Goal: Task Accomplishment & Management: Complete application form

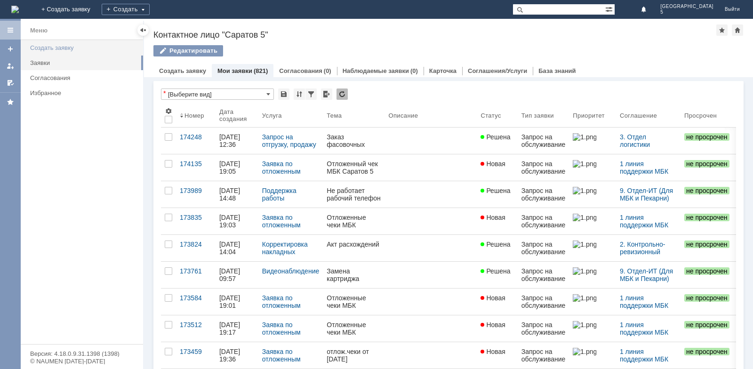
click at [55, 48] on div "Создать заявку" at bounding box center [83, 47] width 107 height 7
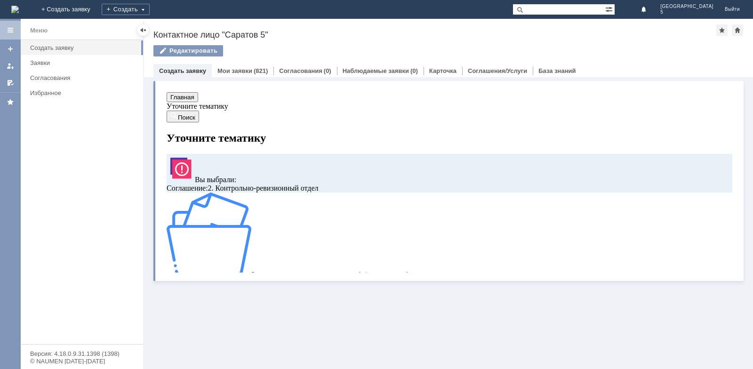
click at [186, 99] on button "Главная" at bounding box center [183, 97] width 32 height 10
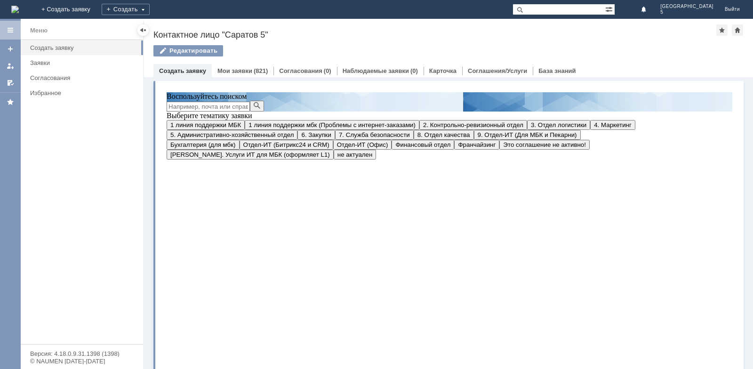
click at [241, 128] on span "1 линия поддержки МБК" at bounding box center [205, 124] width 71 height 7
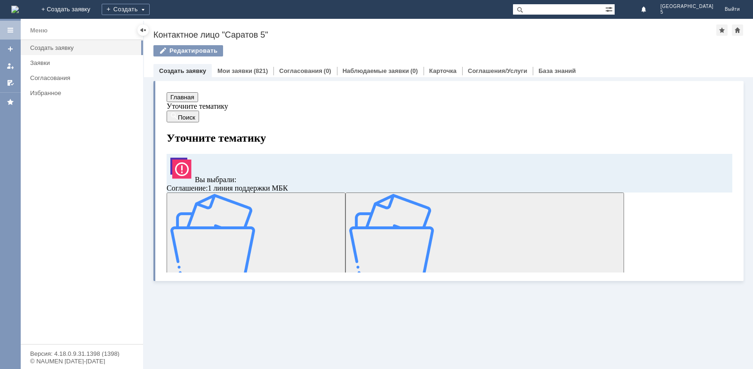
click at [255, 227] on img at bounding box center [212, 236] width 85 height 85
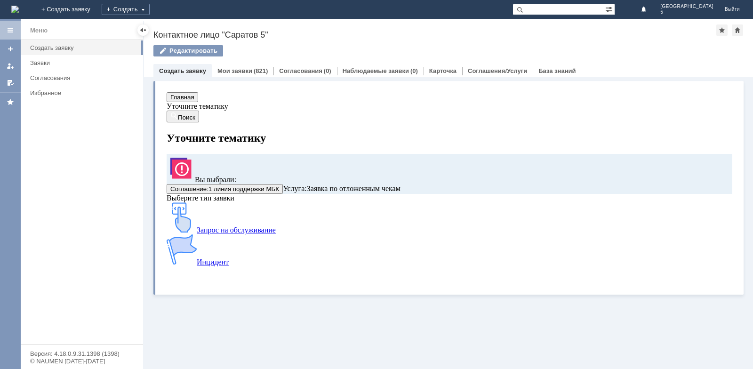
click at [197, 232] on img at bounding box center [182, 217] width 30 height 30
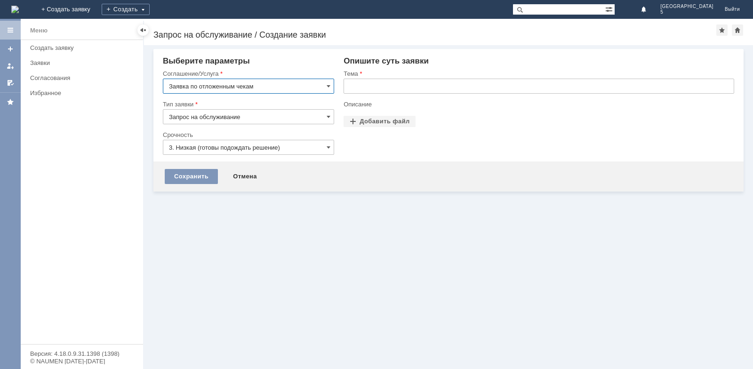
click at [376, 88] on input "text" at bounding box center [538, 86] width 390 height 15
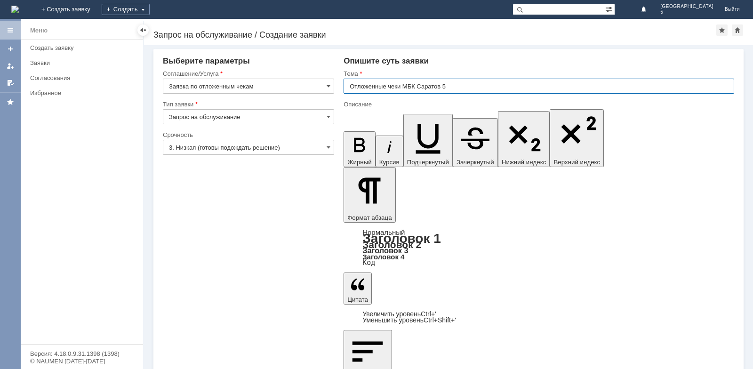
type input "Отложенные чеки МБК Саратов 5"
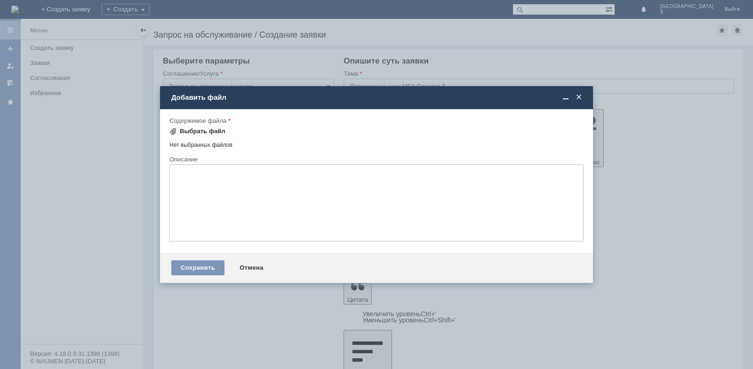
click at [190, 135] on div "Выбрать файл" at bounding box center [197, 131] width 56 height 11
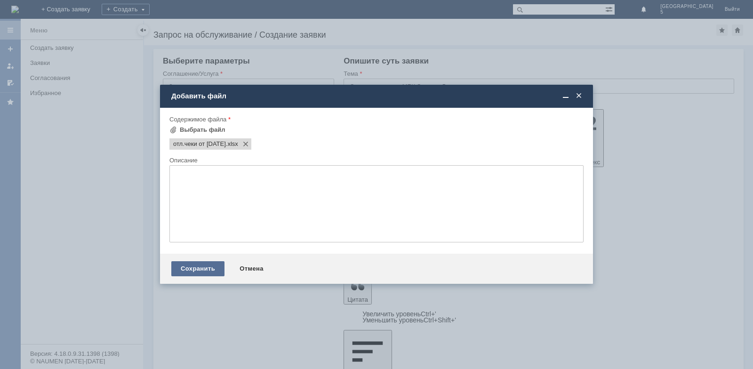
click at [208, 267] on div "Сохранить" at bounding box center [197, 268] width 53 height 15
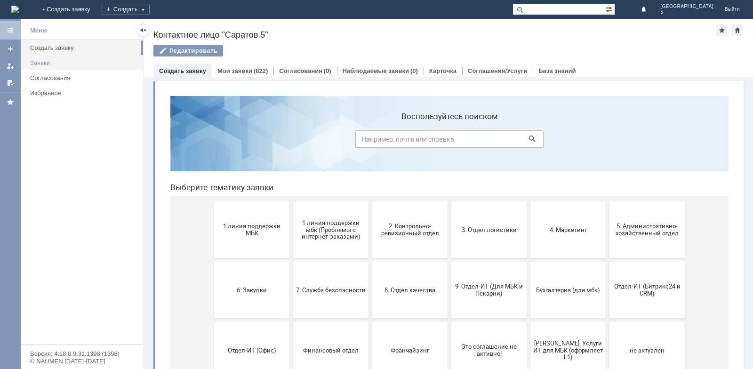
click at [53, 64] on div "Заявки" at bounding box center [83, 62] width 107 height 7
